Goal: Browse casually: Explore the website without a specific task or goal

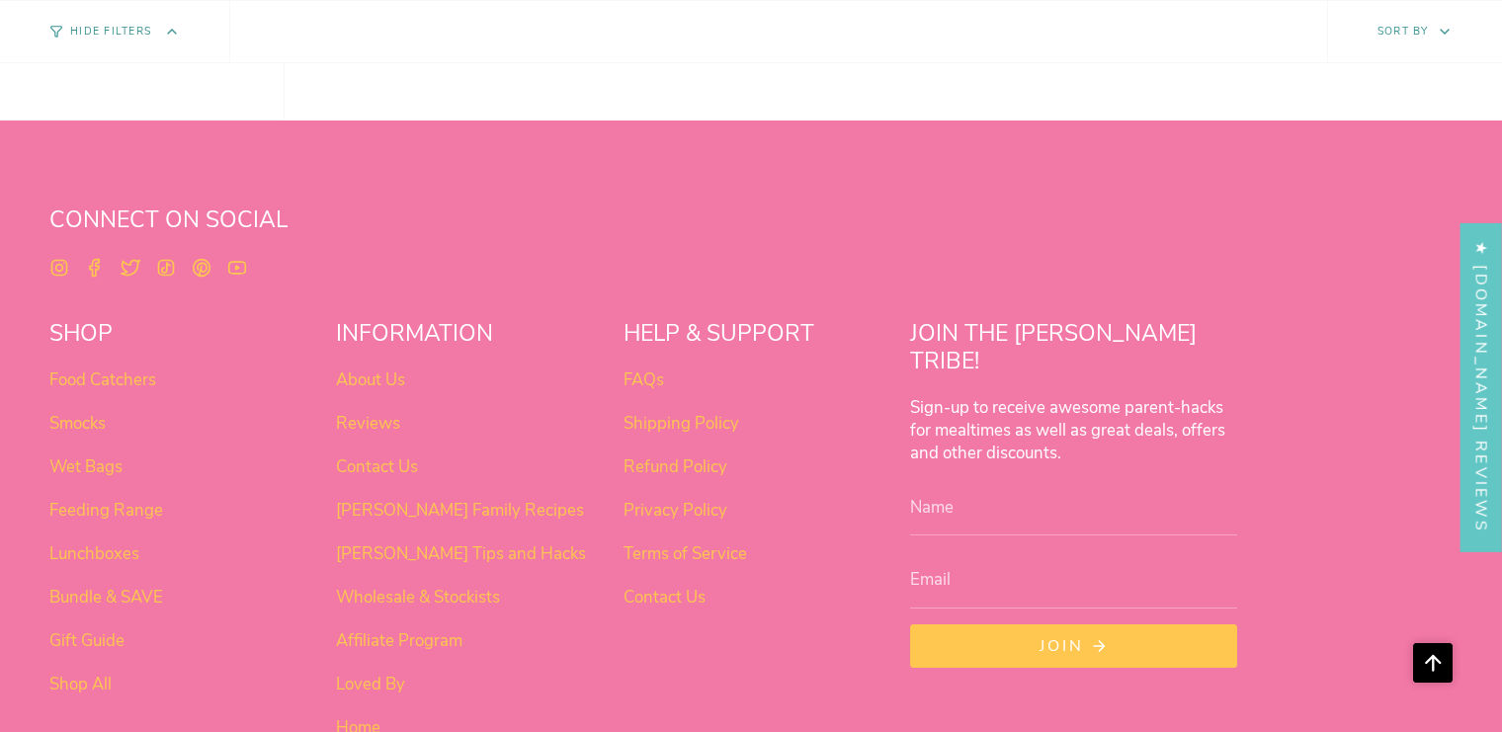
scroll to position [1576, 0]
